Goal: Task Accomplishment & Management: Complete application form

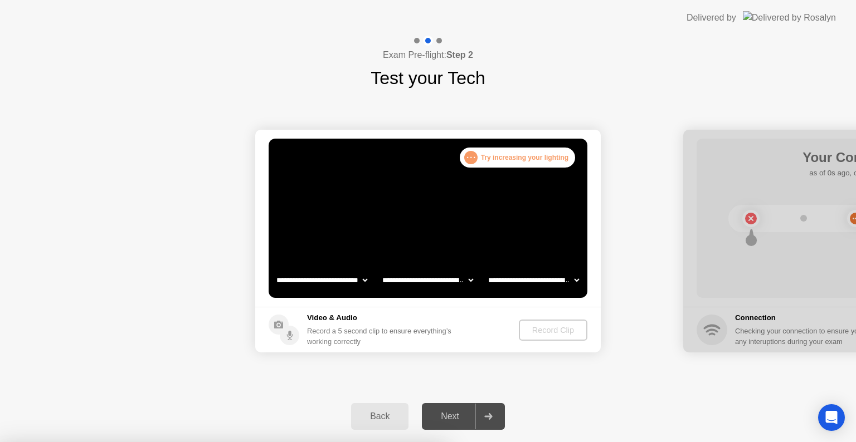
select select "**********"
select select "*******"
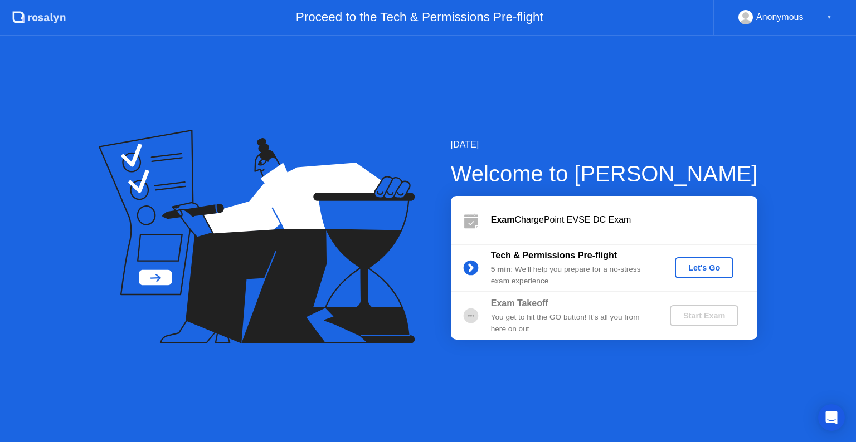
click at [704, 264] on div "Let's Go" at bounding box center [704, 268] width 50 height 9
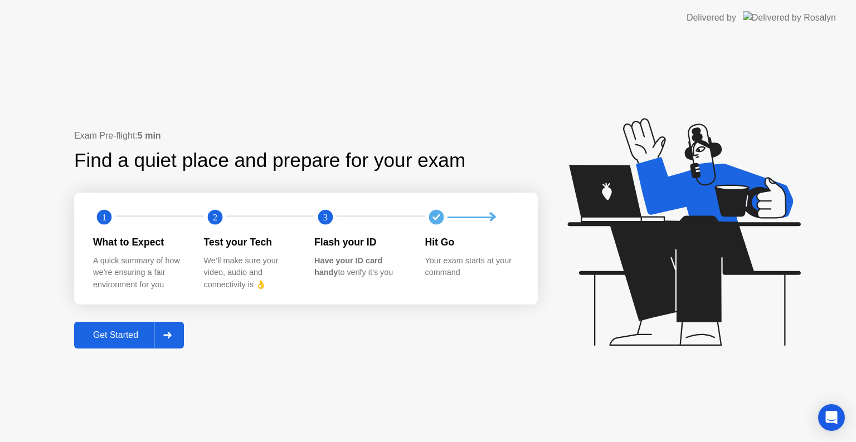
drag, startPoint x: 118, startPoint y: 333, endPoint x: 118, endPoint y: 321, distance: 11.7
click at [118, 321] on div "Exam Pre-flight: 5 min Find a quiet place and prepare for your exam 1 2 3 What …" at bounding box center [306, 239] width 464 height 220
click at [169, 330] on div at bounding box center [167, 336] width 27 height 26
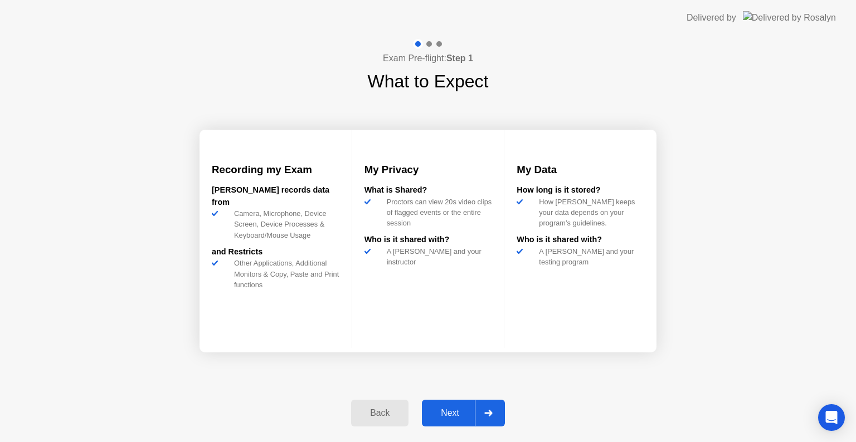
click at [490, 407] on div at bounding box center [488, 414] width 27 height 26
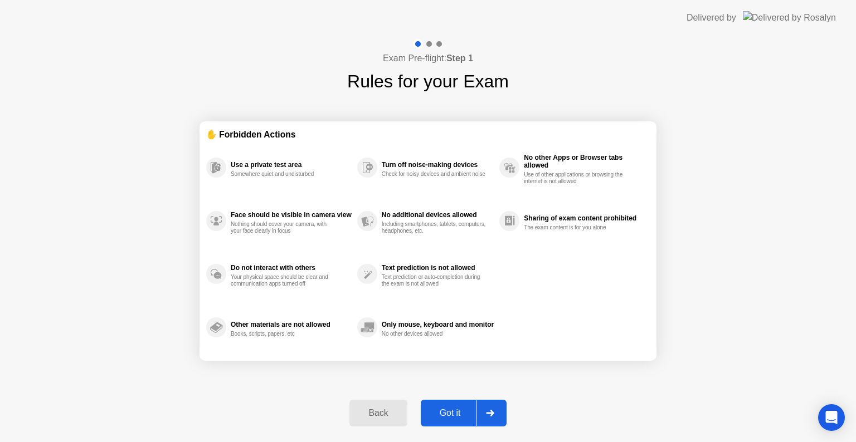
click at [493, 414] on icon at bounding box center [490, 413] width 8 height 7
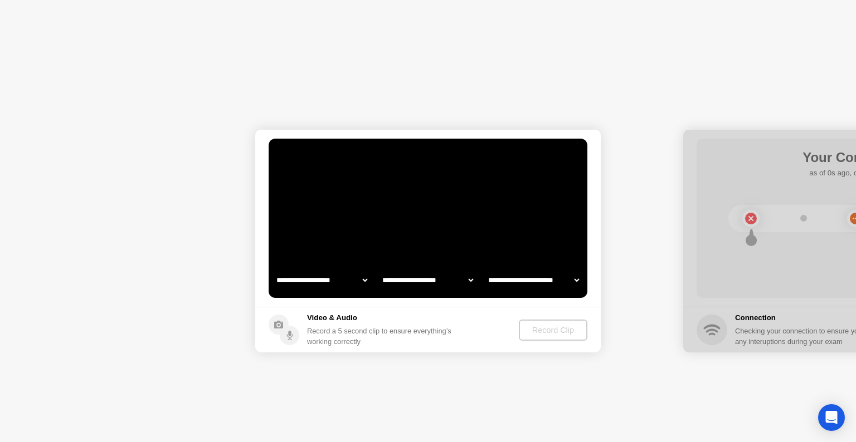
select select "**********"
select select "*******"
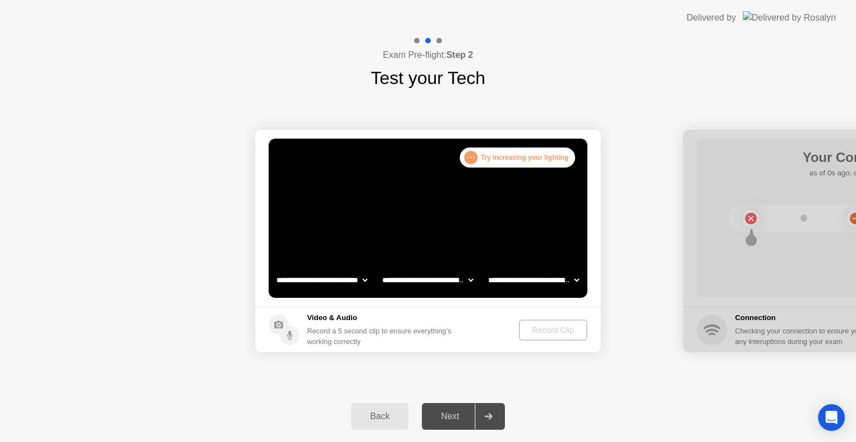
click at [519, 155] on div ". . . Try increasing your lighting" at bounding box center [517, 158] width 115 height 20
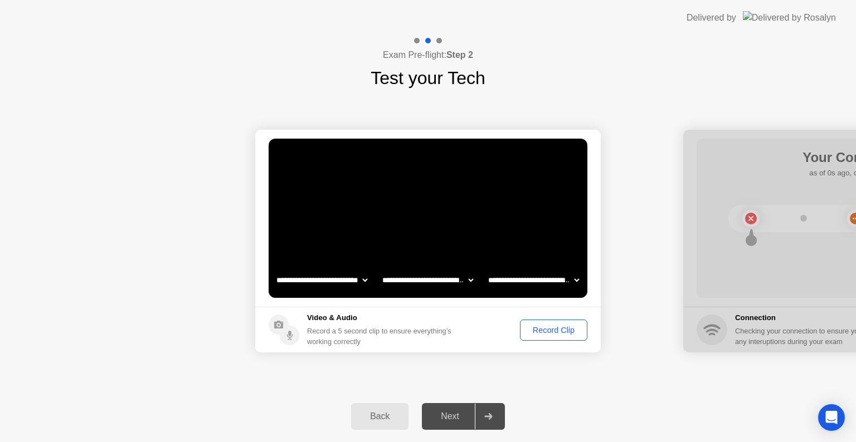
click at [534, 328] on div "Record Clip" at bounding box center [554, 330] width 60 height 9
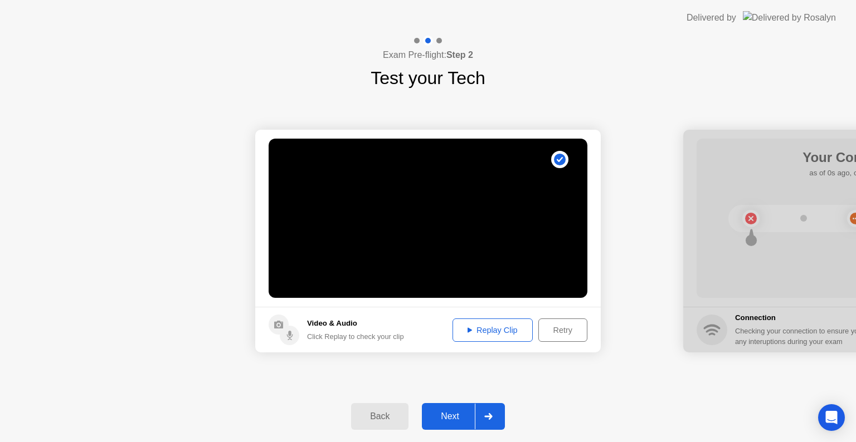
click at [470, 321] on button "Replay Clip" at bounding box center [493, 330] width 80 height 23
click at [493, 417] on div at bounding box center [488, 417] width 27 height 26
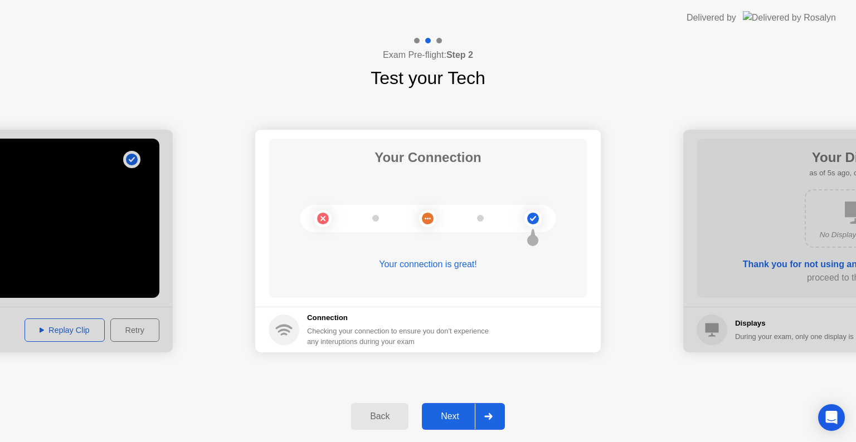
click at [498, 406] on div at bounding box center [488, 417] width 27 height 26
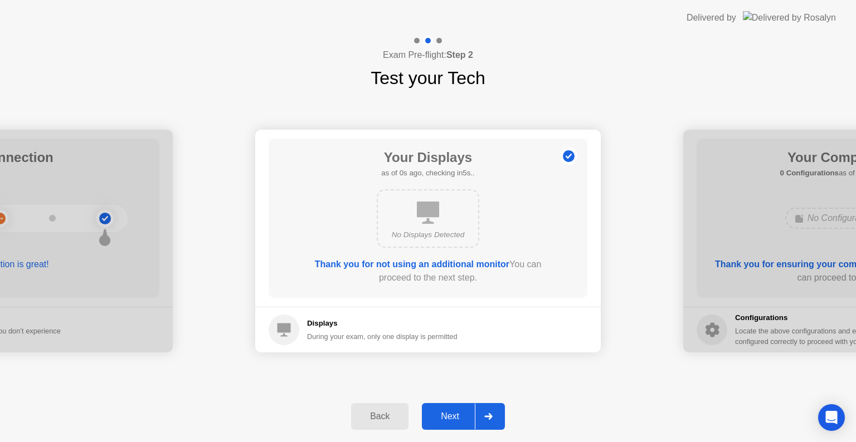
click at [498, 406] on div at bounding box center [488, 417] width 27 height 26
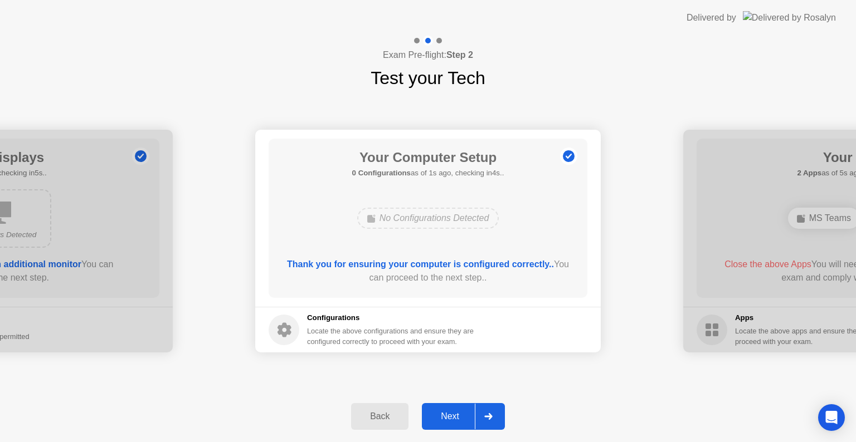
click at [498, 406] on div at bounding box center [488, 417] width 27 height 26
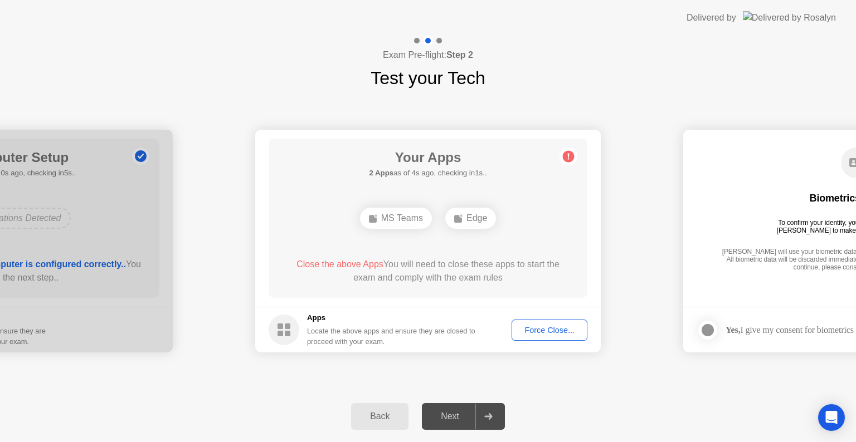
click at [544, 329] on div "Force Close..." at bounding box center [549, 330] width 68 height 9
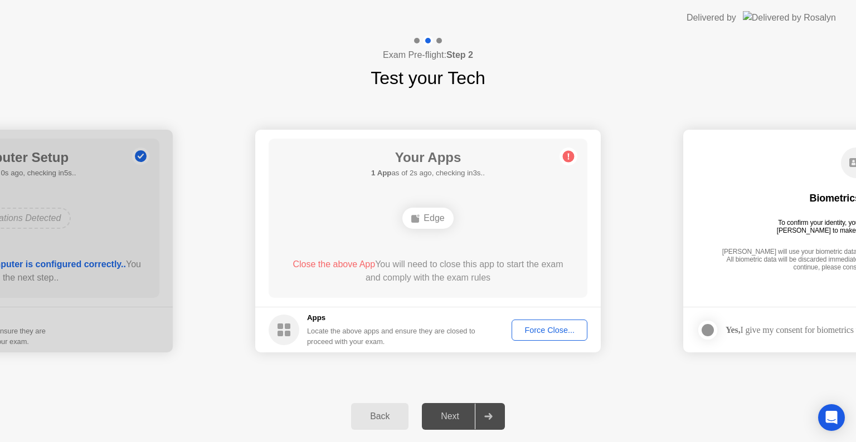
click at [536, 334] on div "Force Close..." at bounding box center [549, 330] width 68 height 9
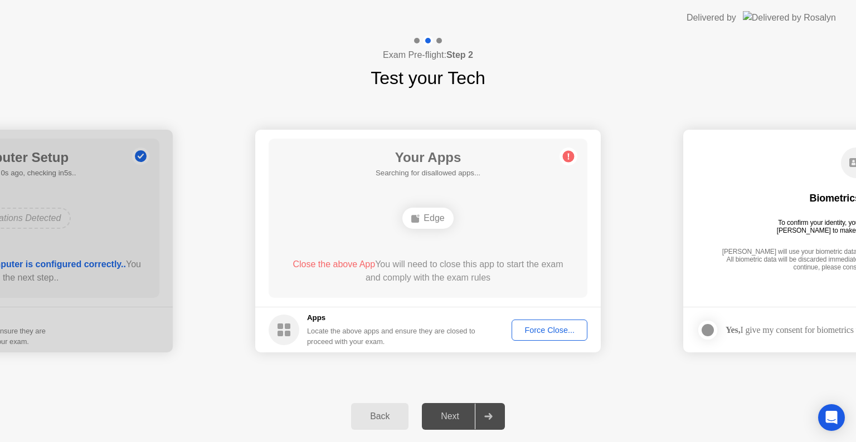
click at [536, 322] on button "Force Close..." at bounding box center [550, 330] width 76 height 21
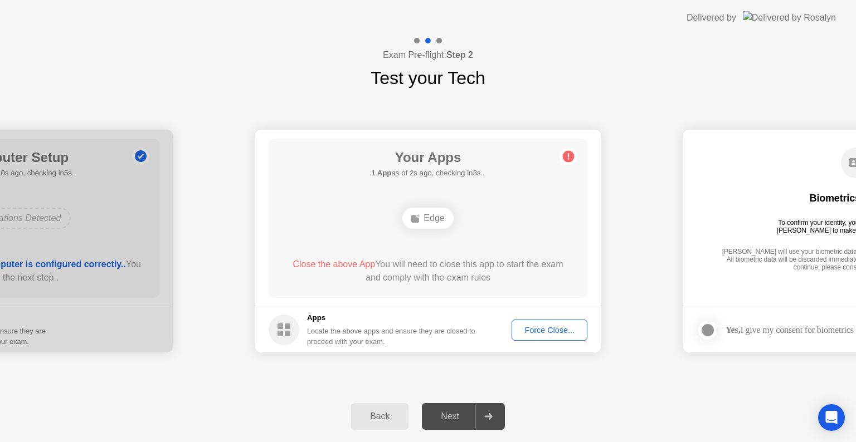
click at [556, 396] on div "Back Next" at bounding box center [428, 416] width 856 height 51
click at [551, 399] on div "Back Next" at bounding box center [428, 416] width 856 height 51
drag, startPoint x: 624, startPoint y: 392, endPoint x: 823, endPoint y: 359, distance: 202.2
click at [823, 359] on div "**********" at bounding box center [428, 239] width 856 height 407
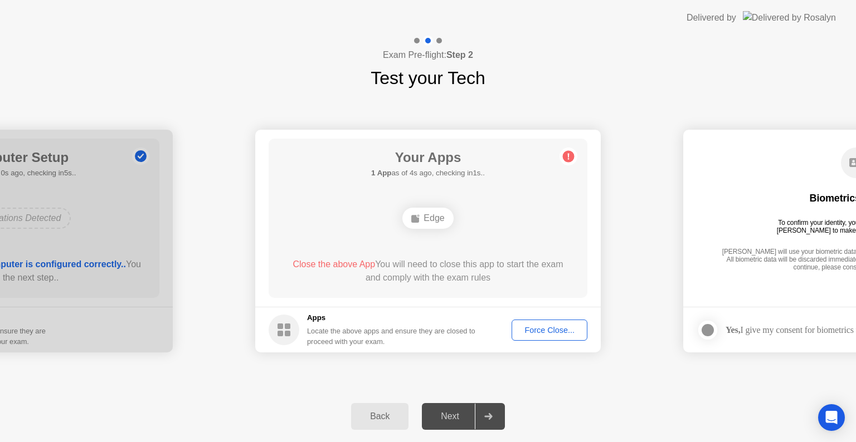
drag, startPoint x: 457, startPoint y: 238, endPoint x: 554, endPoint y: 400, distance: 188.9
click at [554, 400] on div "**********" at bounding box center [428, 239] width 856 height 407
drag, startPoint x: 548, startPoint y: 330, endPoint x: 554, endPoint y: 319, distance: 12.5
click at [554, 320] on button "Force Close..." at bounding box center [550, 330] width 76 height 21
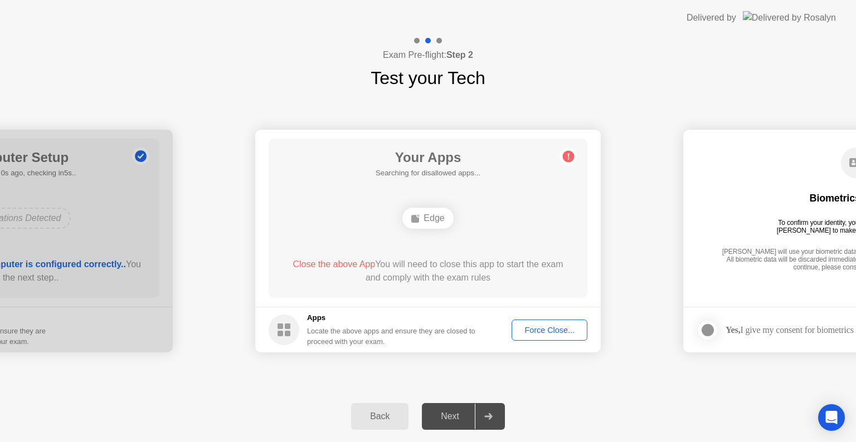
click at [550, 321] on button "Force Close..." at bounding box center [550, 330] width 76 height 21
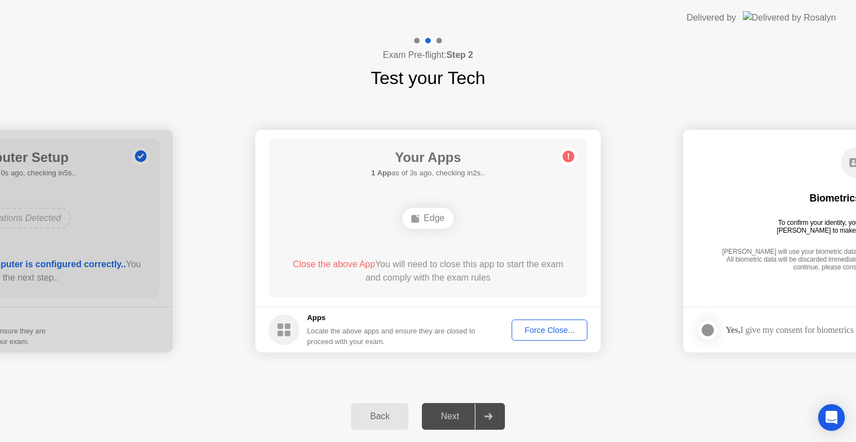
click at [428, 212] on div "Edge" at bounding box center [427, 218] width 51 height 21
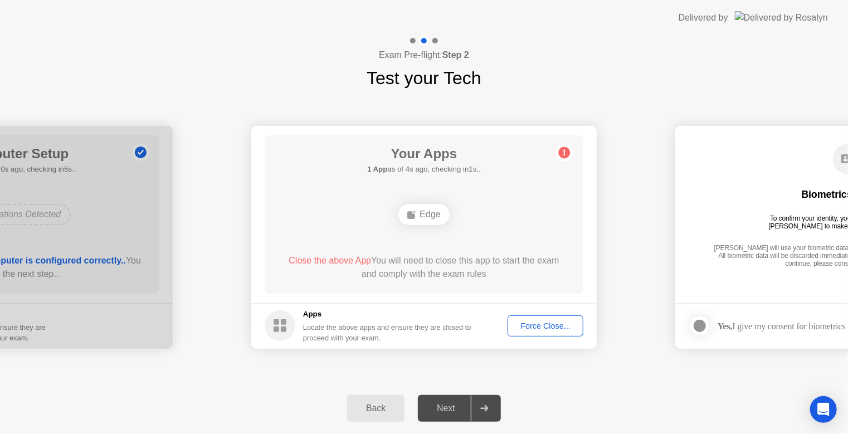
click at [540, 325] on div "Force Close..." at bounding box center [546, 326] width 68 height 9
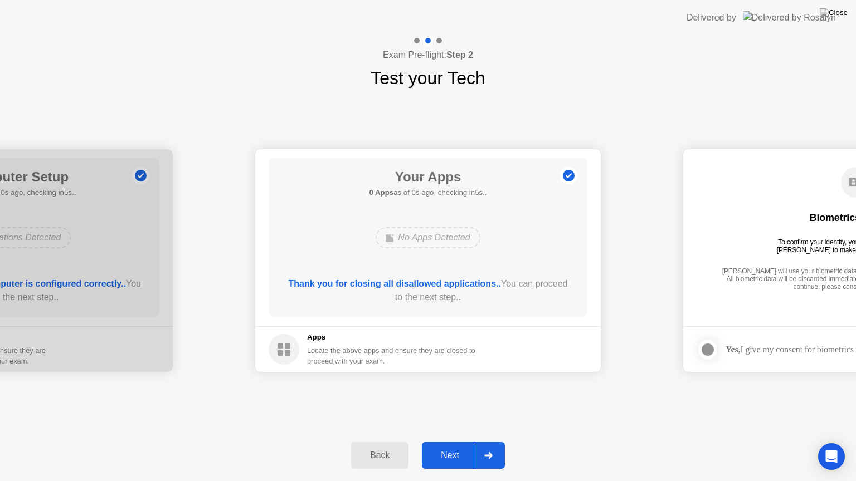
click at [465, 299] on div "Thank you for closing all disallowed applications.. You can proceed to the next…" at bounding box center [428, 291] width 287 height 27
click at [484, 442] on icon at bounding box center [488, 456] width 8 height 7
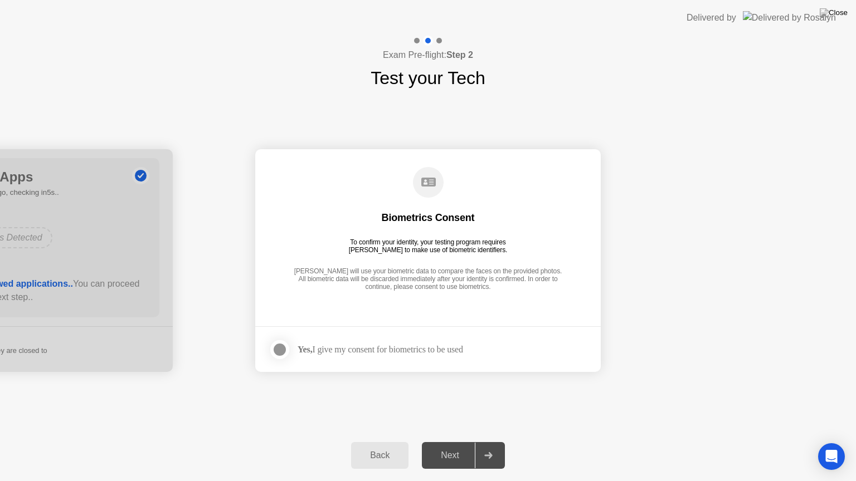
click at [278, 350] on div at bounding box center [279, 349] width 13 height 13
click at [491, 442] on icon at bounding box center [488, 456] width 8 height 7
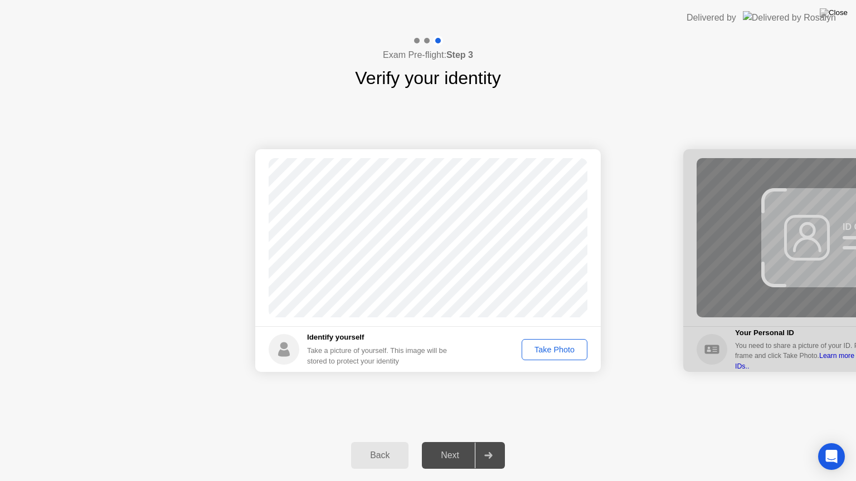
click at [557, 346] on div "Take Photo" at bounding box center [555, 350] width 58 height 9
click at [487, 442] on div at bounding box center [488, 456] width 27 height 26
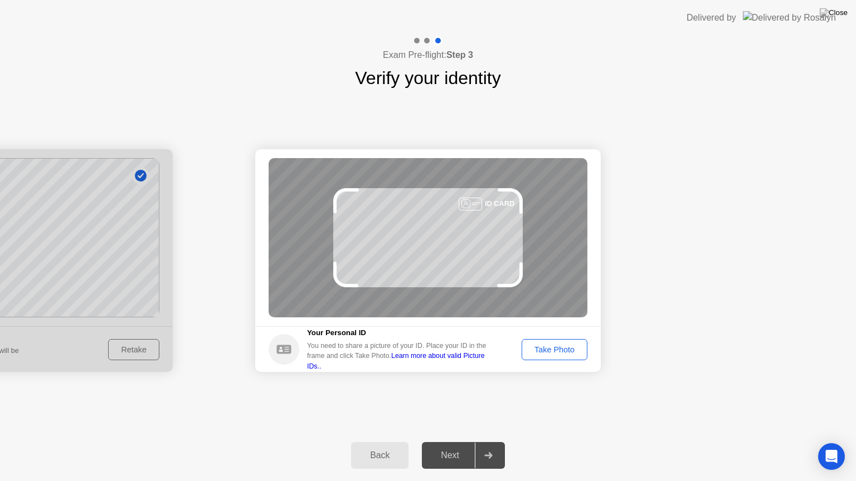
click at [551, 351] on div "Take Photo" at bounding box center [555, 350] width 58 height 9
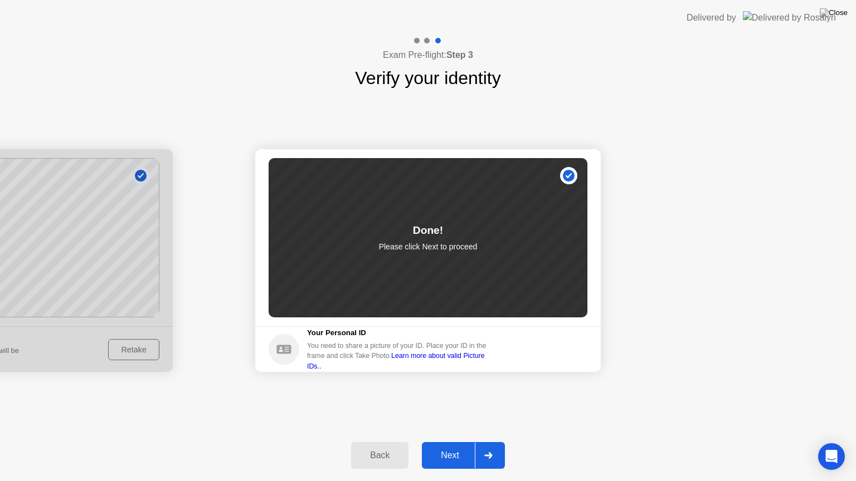
click at [486, 442] on icon at bounding box center [488, 456] width 8 height 7
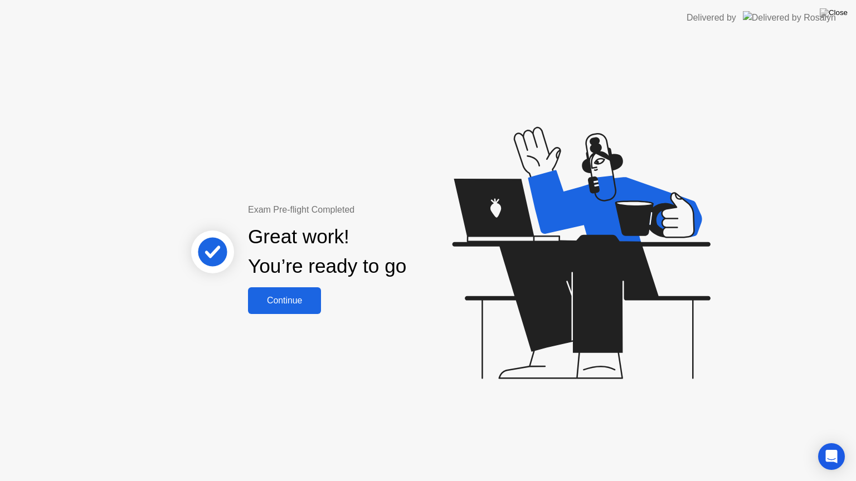
click at [304, 306] on div "Continue" at bounding box center [284, 301] width 66 height 10
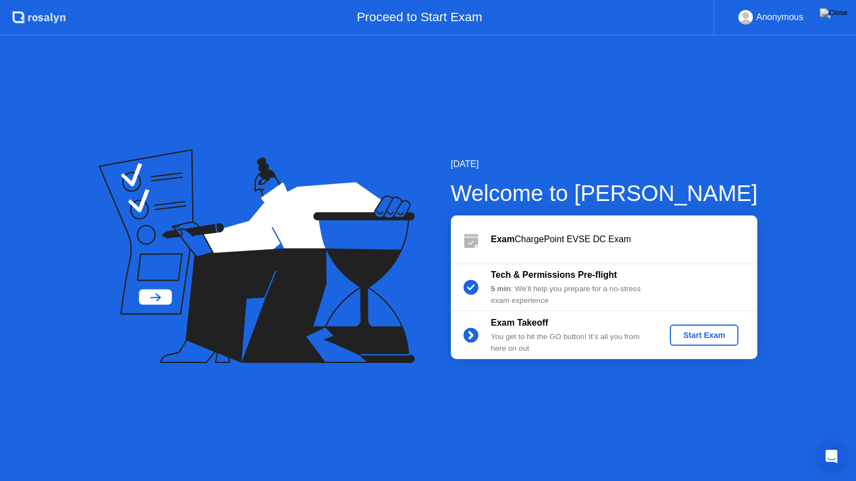
click at [708, 333] on div "Start Exam" at bounding box center [704, 335] width 60 height 9
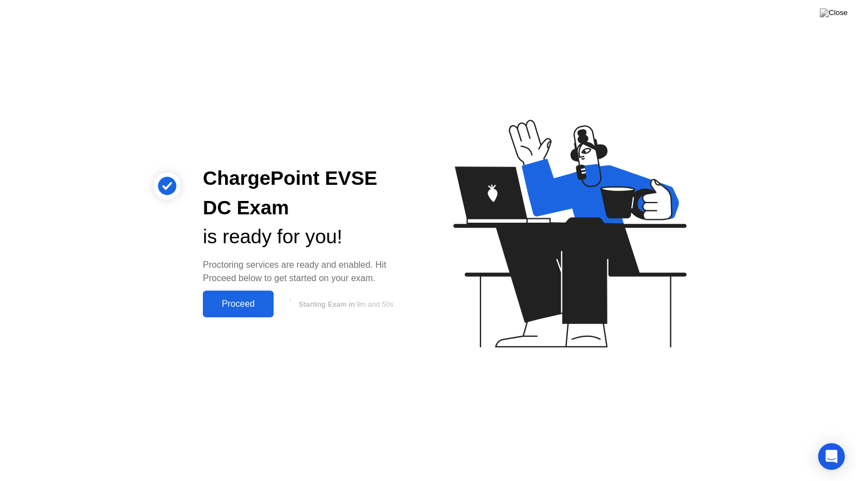
click at [221, 299] on div "Proceed" at bounding box center [238, 304] width 64 height 10
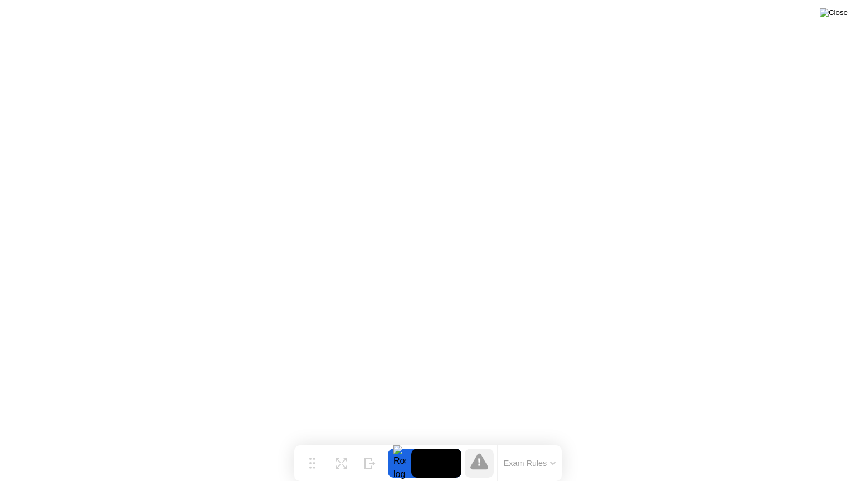
click at [843, 11] on img at bounding box center [834, 12] width 28 height 9
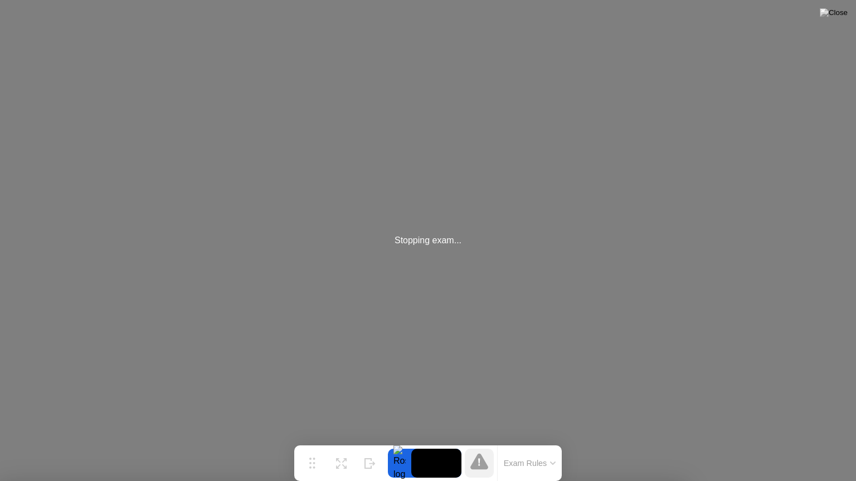
click at [844, 12] on img at bounding box center [834, 12] width 28 height 9
click at [551, 442] on button "Exam Rules" at bounding box center [529, 464] width 59 height 10
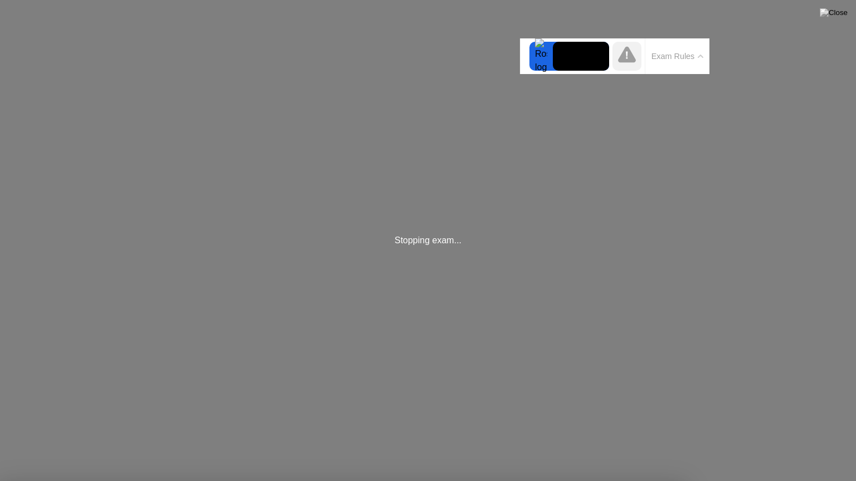
click at [807, 442] on div at bounding box center [428, 481] width 856 height 0
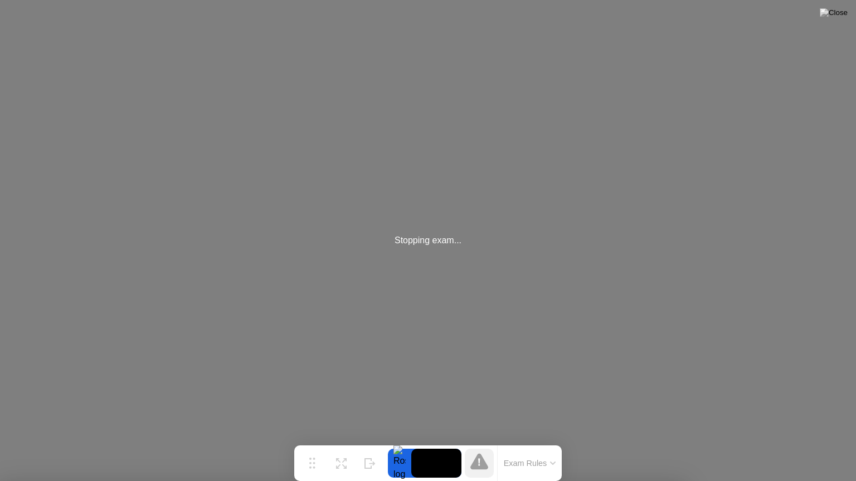
click at [382, 442] on div at bounding box center [428, 481] width 856 height 0
click at [401, 442] on div at bounding box center [399, 463] width 23 height 29
click at [447, 442] on video at bounding box center [436, 463] width 50 height 29
